Goal: Task Accomplishment & Management: Manage account settings

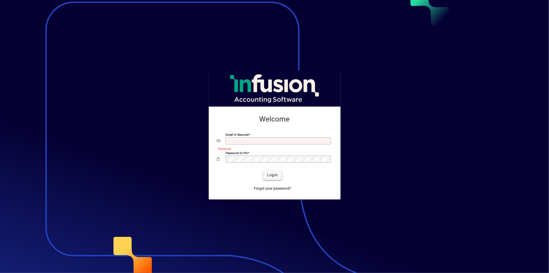
type input "**********"
click at [274, 176] on span "Login" at bounding box center [272, 174] width 11 height 5
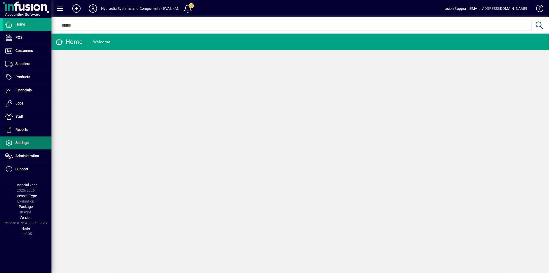
click at [32, 144] on span at bounding box center [27, 143] width 49 height 12
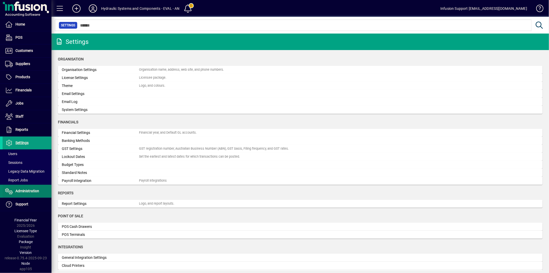
click at [29, 191] on span "Administration" at bounding box center [27, 191] width 24 height 4
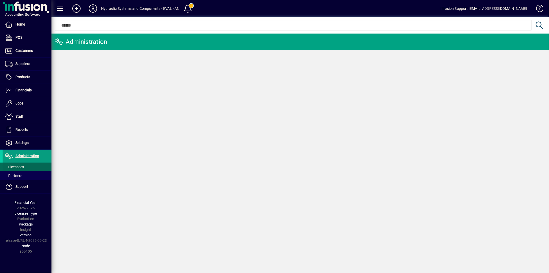
click at [32, 166] on span at bounding box center [27, 166] width 49 height 12
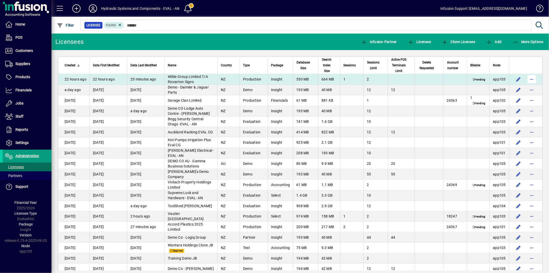
click at [531, 81] on span "button" at bounding box center [532, 79] width 12 height 12
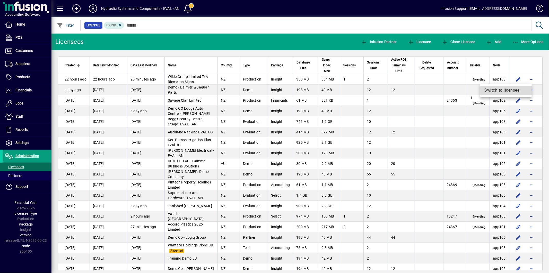
click at [500, 90] on span "Switch to licensee" at bounding box center [506, 90] width 43 height 6
